Goal: Task Accomplishment & Management: Manage account settings

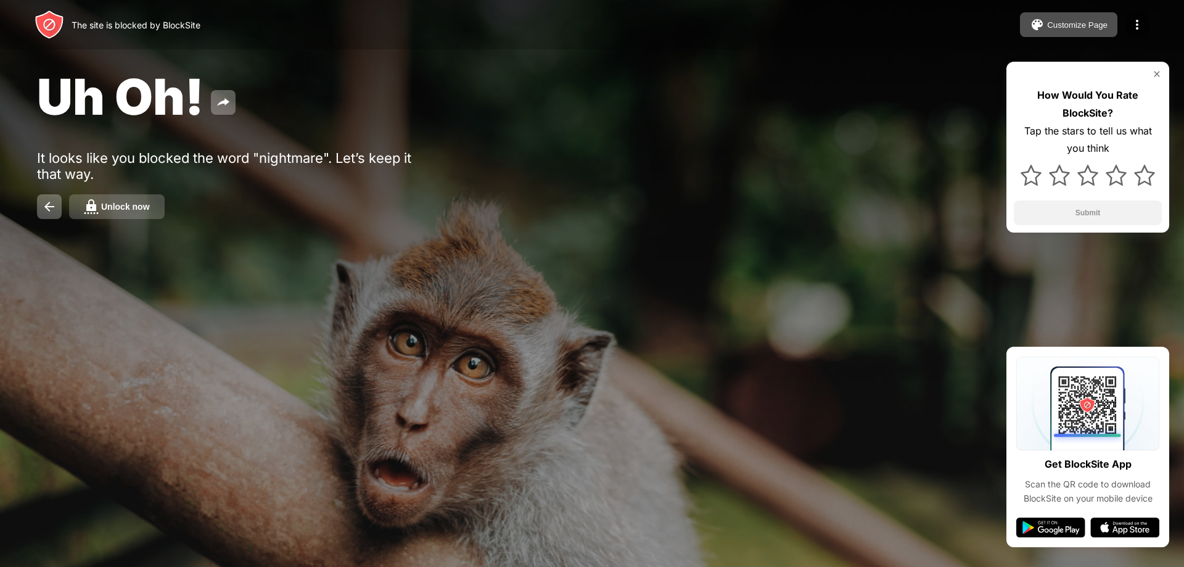
click at [116, 207] on div "Unlock now" at bounding box center [125, 207] width 49 height 10
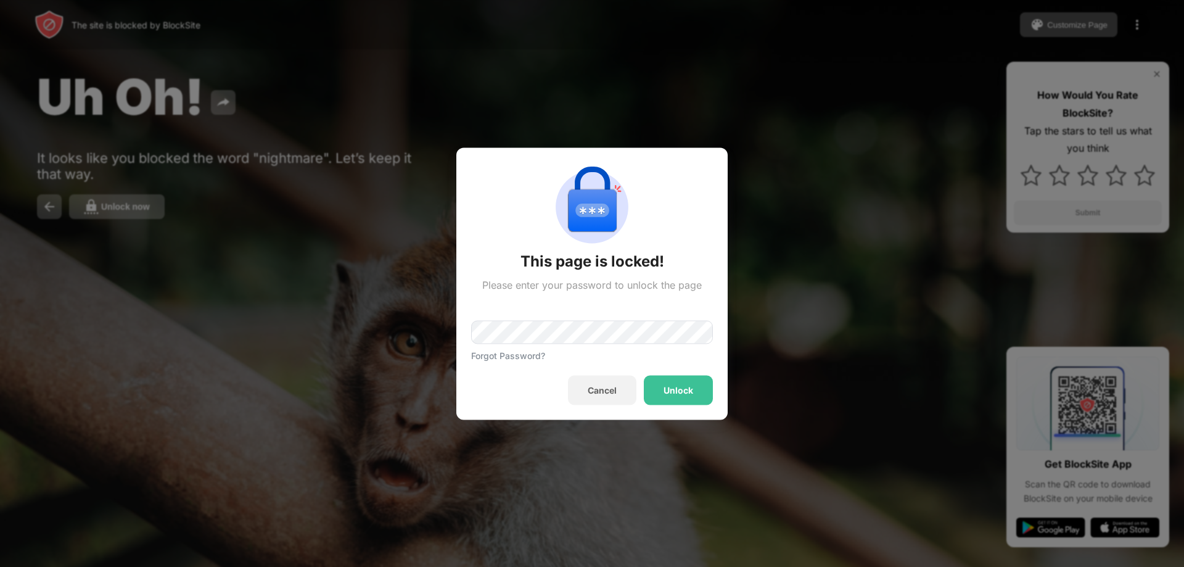
click at [50, 219] on div at bounding box center [592, 283] width 1184 height 567
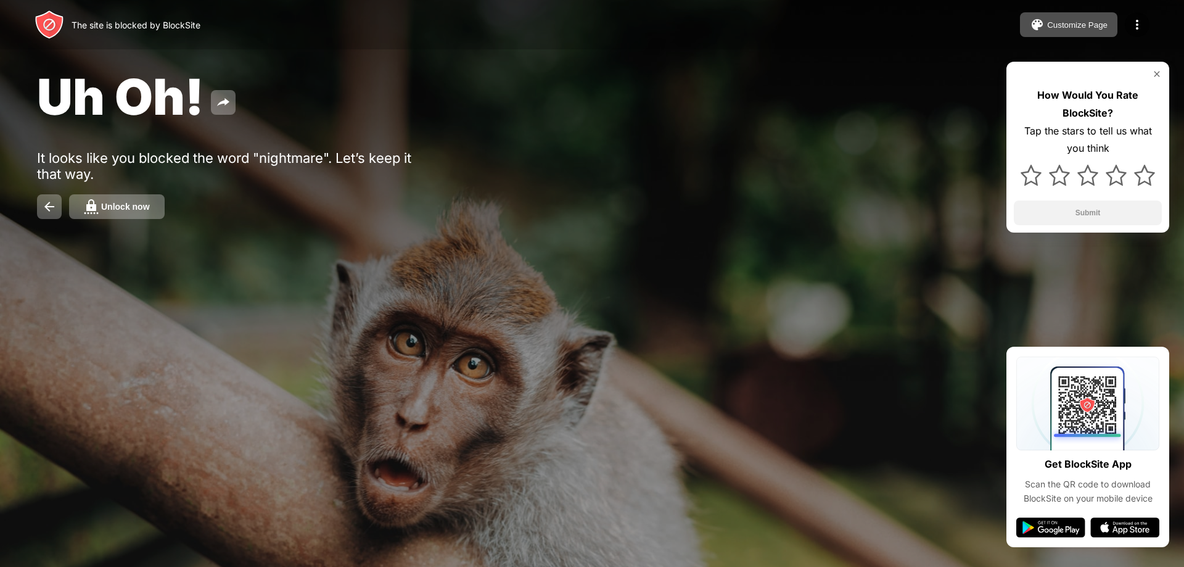
click at [68, 231] on div "Uh Oh! It looks like you blocked the word "nightmare". Let’s keep it that way. …" at bounding box center [592, 143] width 1184 height 286
click at [41, 201] on button at bounding box center [49, 206] width 25 height 25
click at [41, 205] on button at bounding box center [49, 206] width 25 height 25
